Goal: Transaction & Acquisition: Purchase product/service

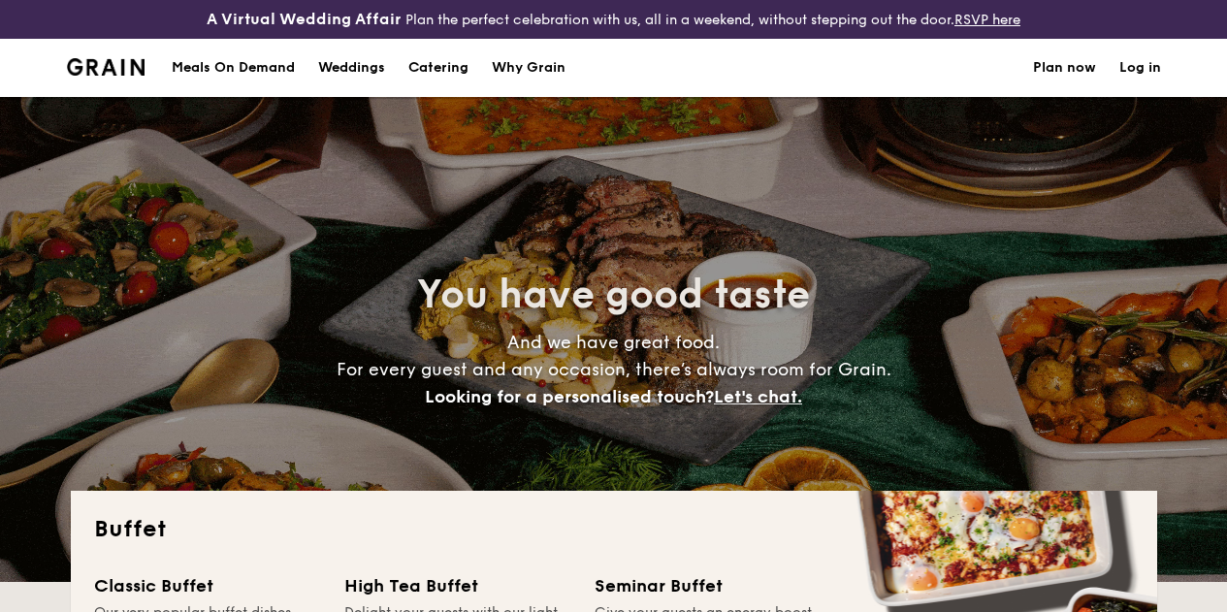
select select
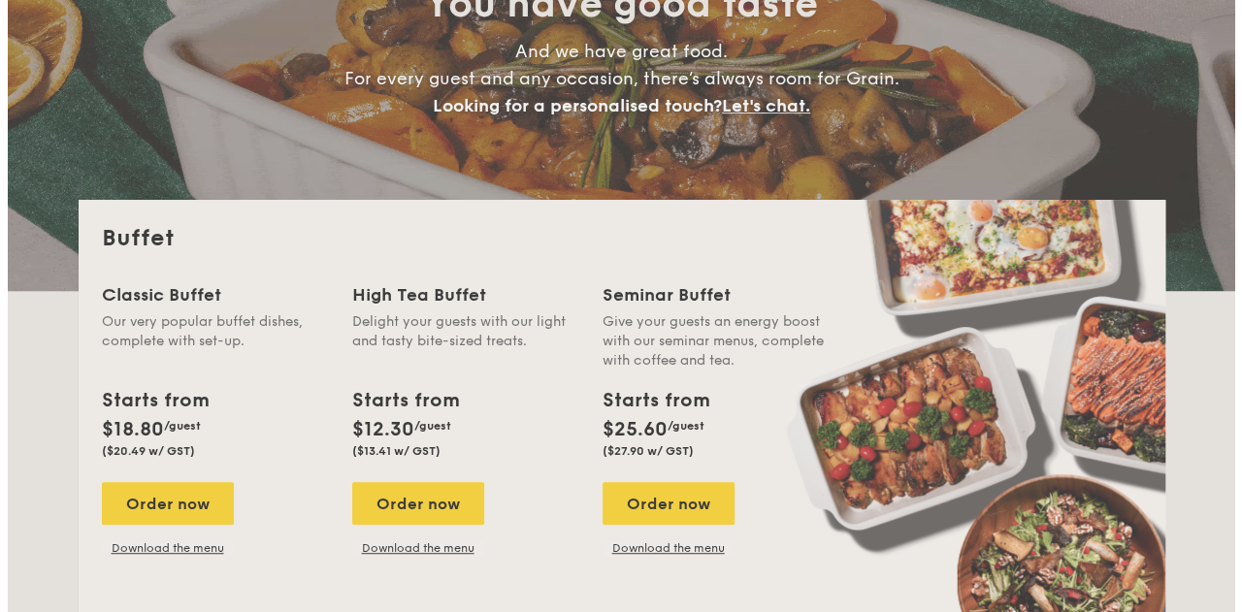
scroll to position [274, 0]
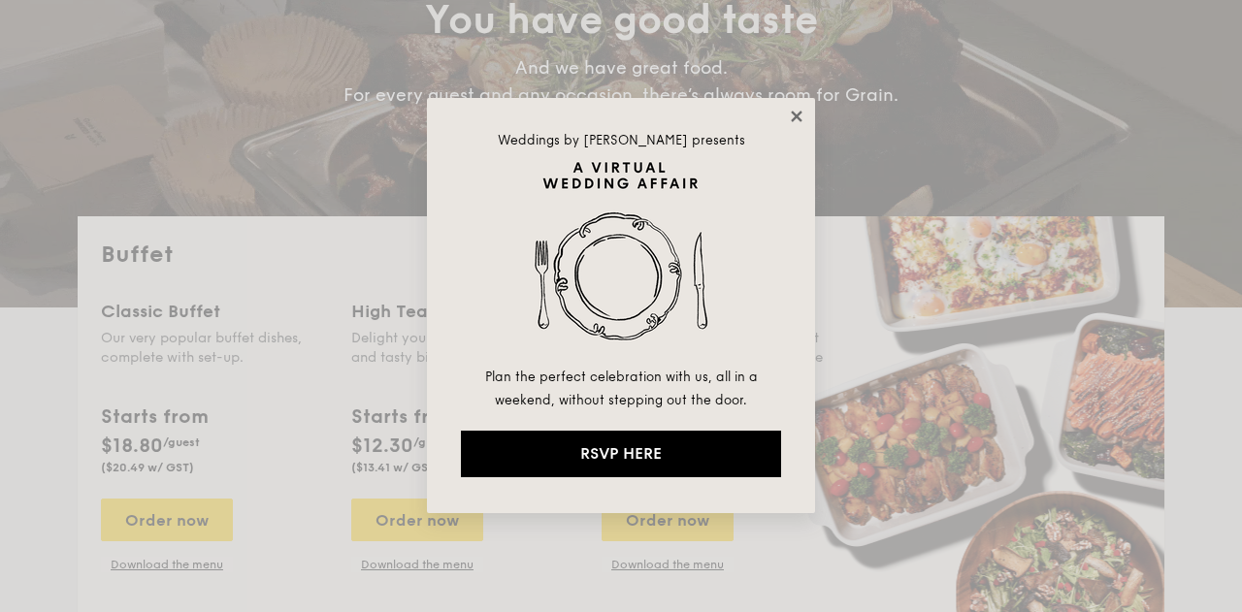
click at [800, 115] on icon at bounding box center [796, 116] width 17 height 17
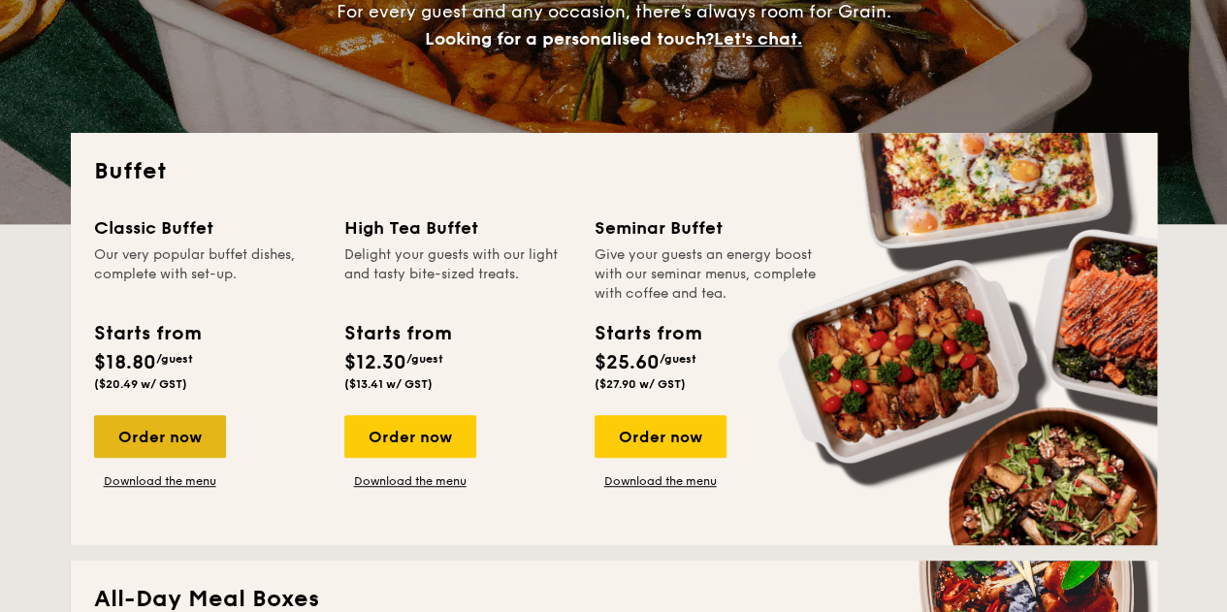
scroll to position [388, 0]
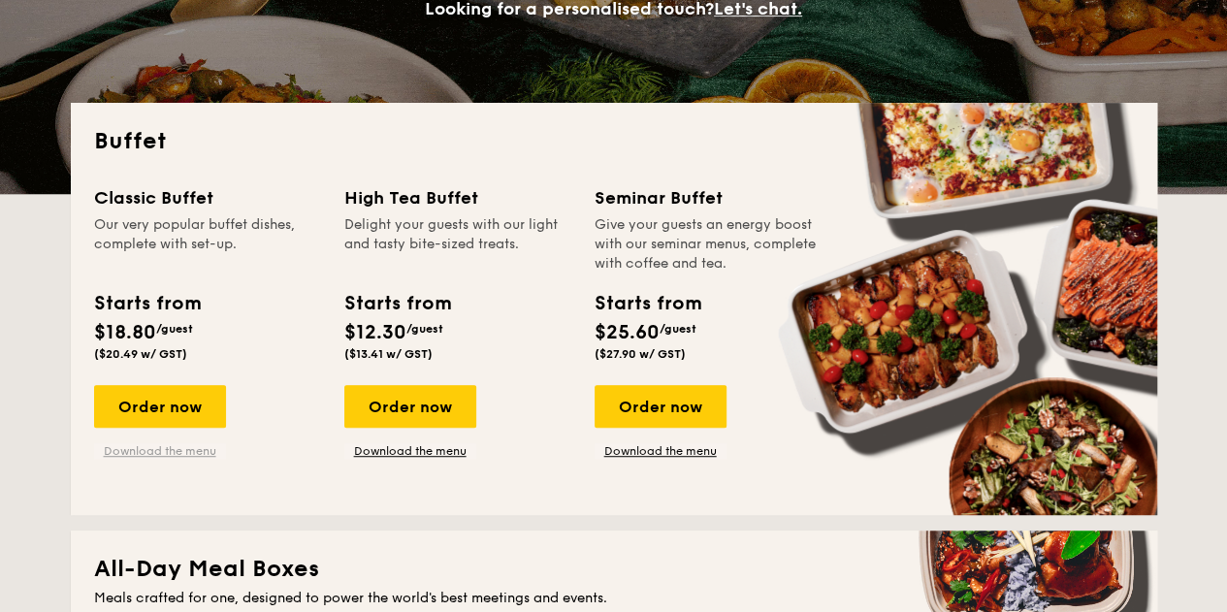
click at [172, 459] on link "Download the menu" at bounding box center [160, 451] width 132 height 16
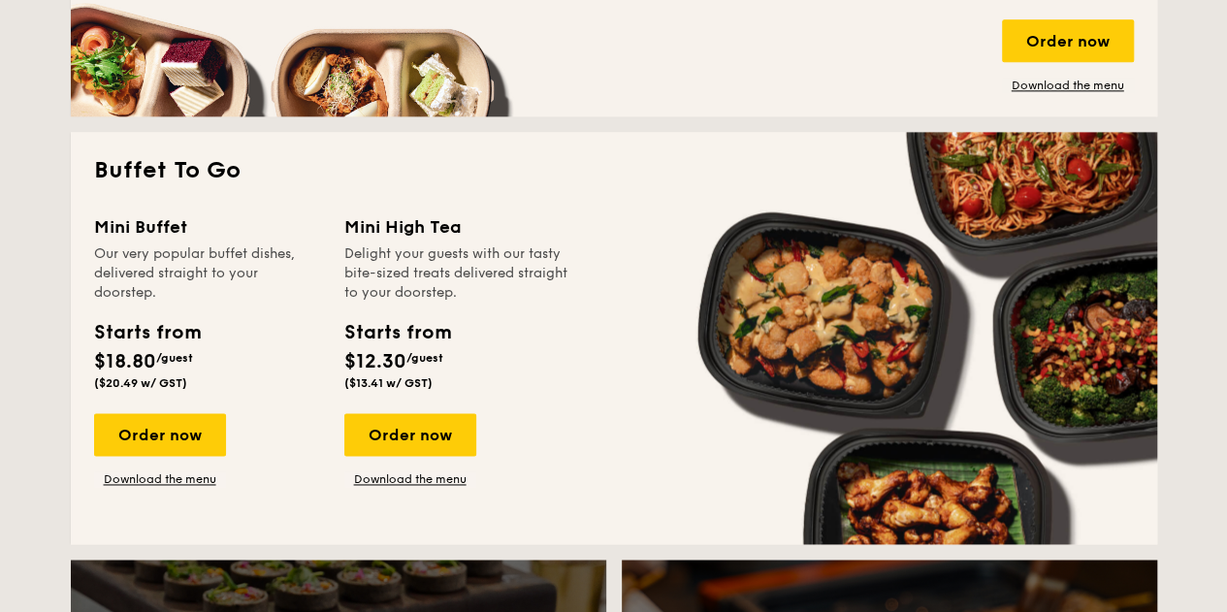
scroll to position [1261, 0]
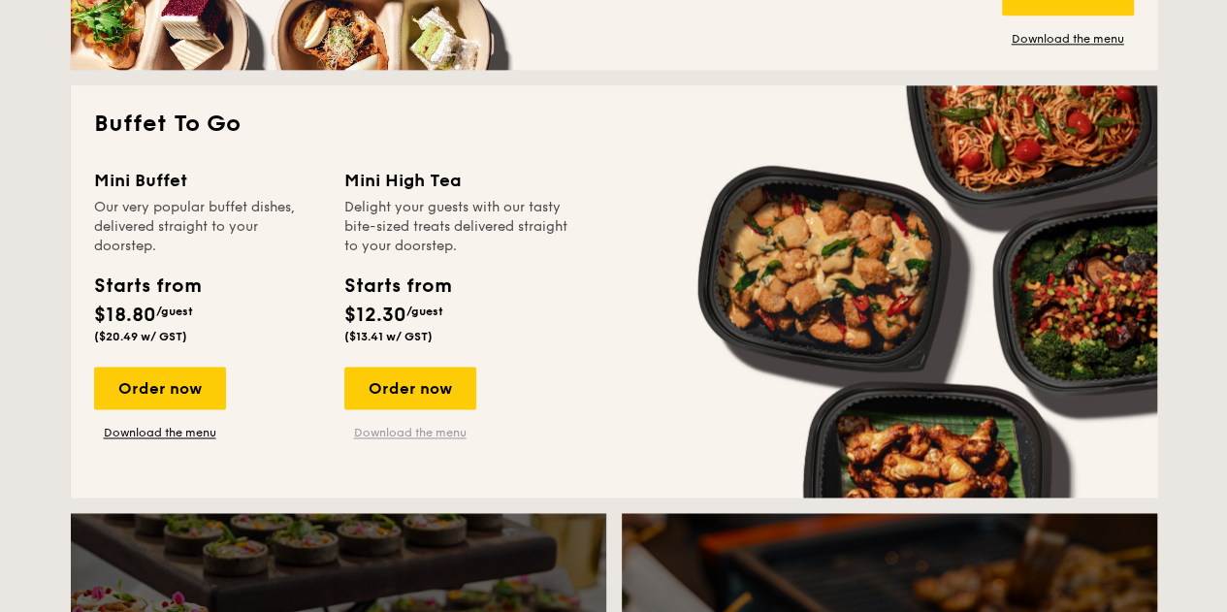
click at [424, 440] on link "Download the menu" at bounding box center [410, 433] width 132 height 16
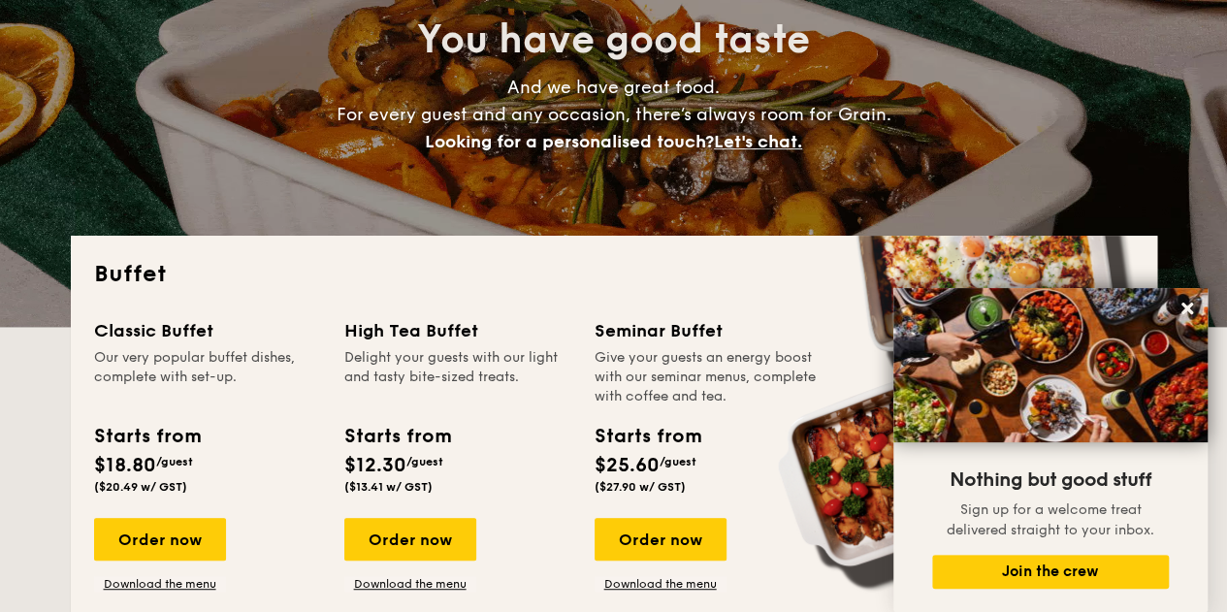
scroll to position [0, 0]
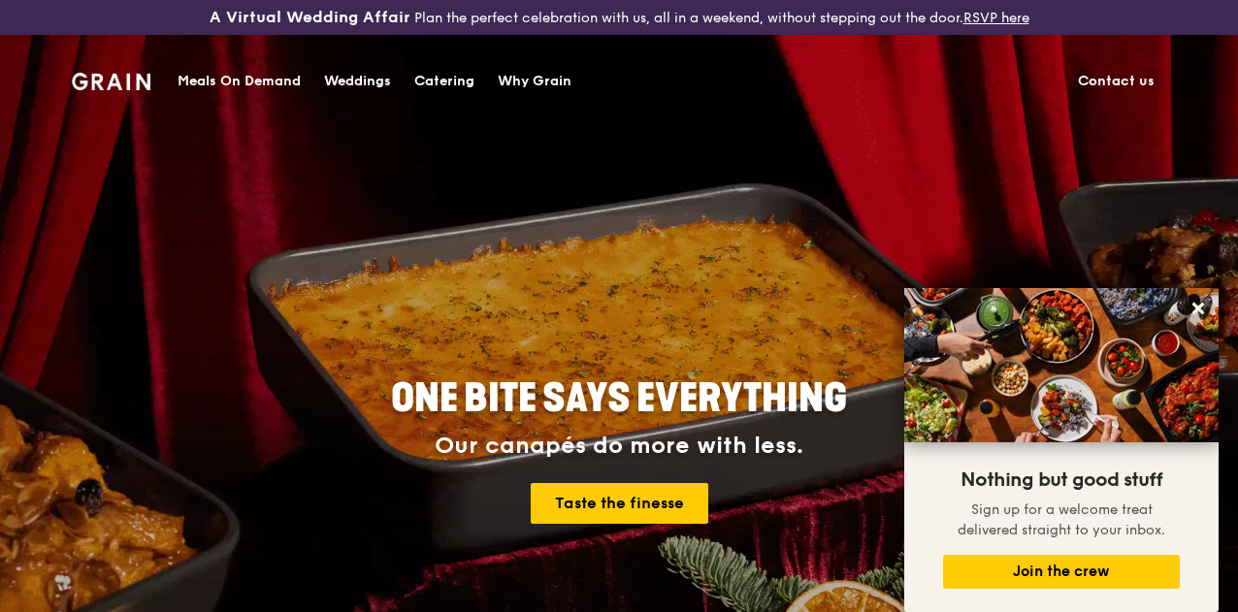
click at [250, 76] on div "Meals On Demand" at bounding box center [239, 81] width 123 height 58
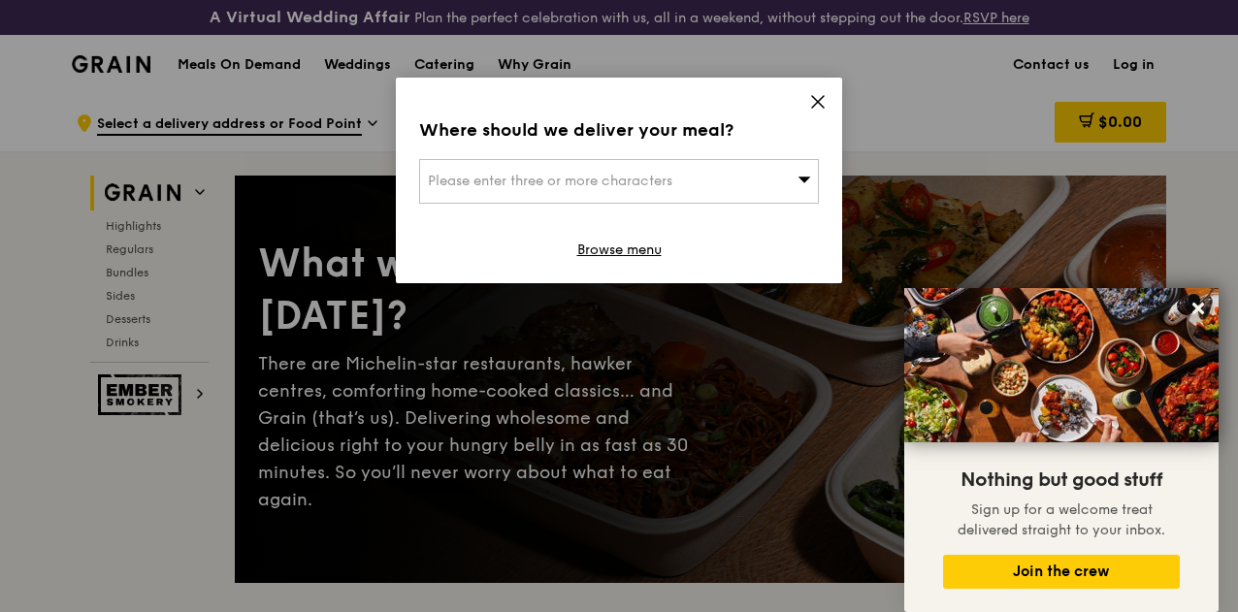
click at [823, 99] on icon at bounding box center [817, 101] width 17 height 17
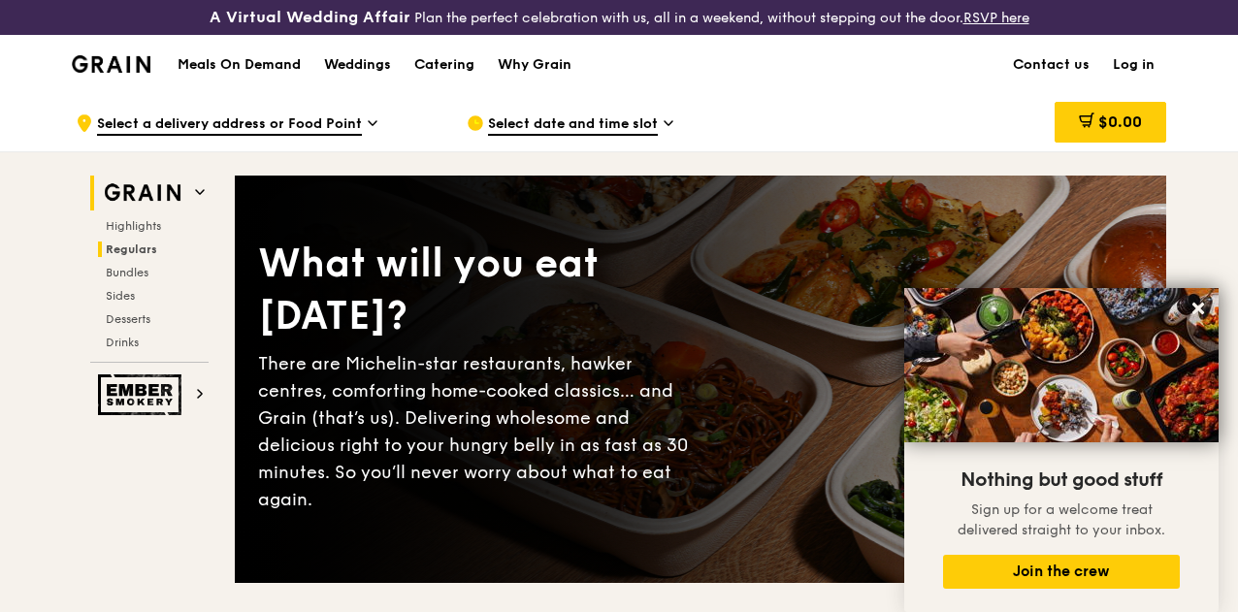
click at [126, 256] on span "Regulars" at bounding box center [131, 249] width 51 height 14
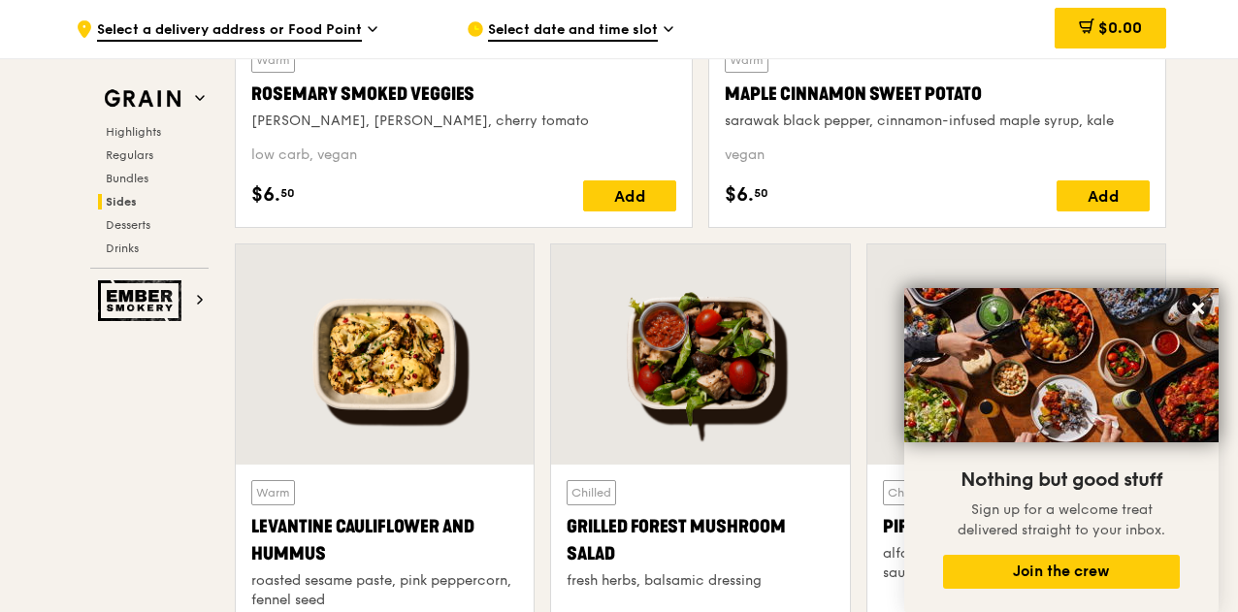
scroll to position [5225, 0]
